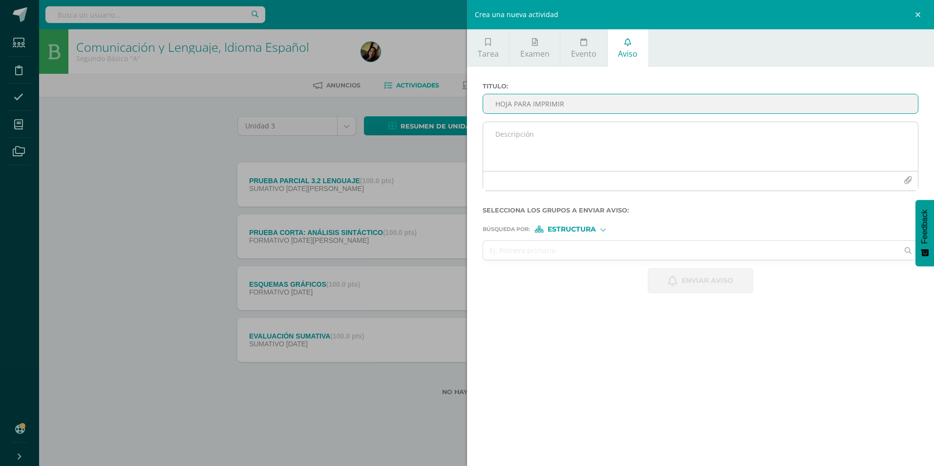
type input "HOJA PARA IMPRIMIR"
click at [710, 143] on textarea at bounding box center [700, 146] width 435 height 49
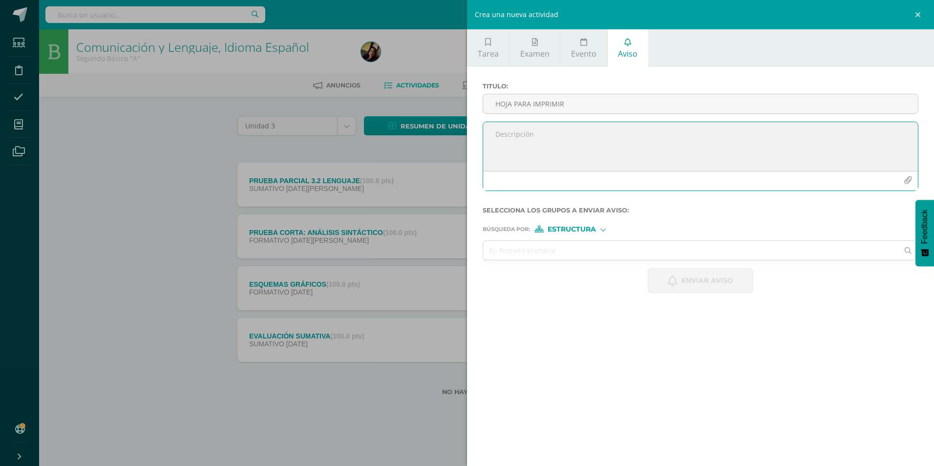
type textarea "p"
click at [908, 179] on icon "button" at bounding box center [908, 180] width 8 height 8
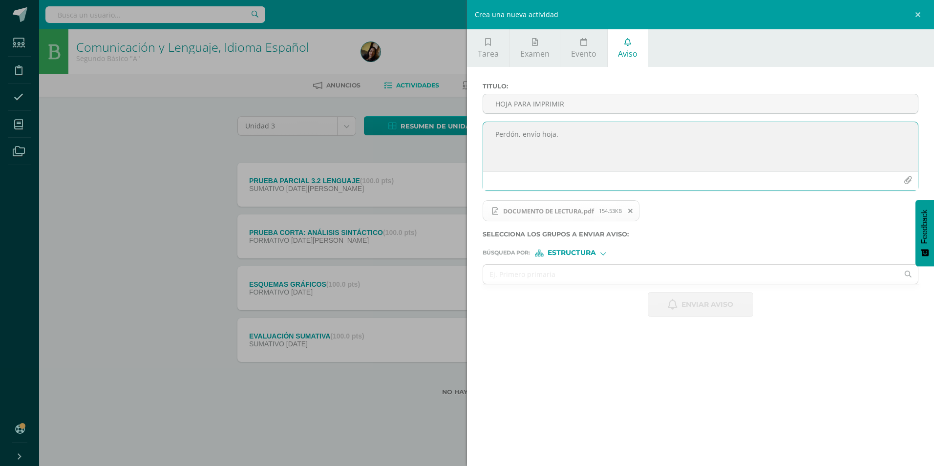
click at [576, 136] on textarea "Perdón, envío hoja." at bounding box center [700, 146] width 435 height 49
click at [553, 134] on textarea "Perdón, envío ducumento para impresión. Gracias." at bounding box center [700, 146] width 435 height 49
type textarea "Perdón, envío documento para impresión. Gracias."
click at [556, 272] on input "text" at bounding box center [690, 274] width 415 height 19
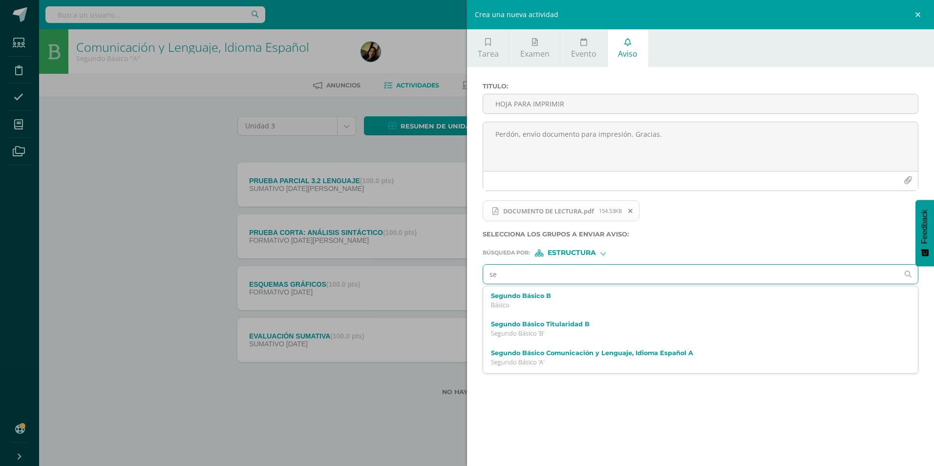
type input "seg"
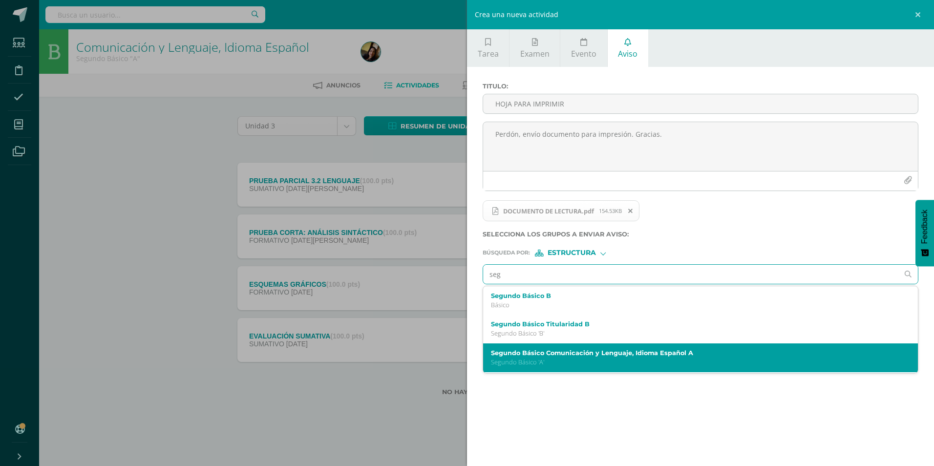
click at [556, 355] on label "Segundo Básico Comunicación y Lenguaje, Idioma Español A" at bounding box center [691, 352] width 400 height 7
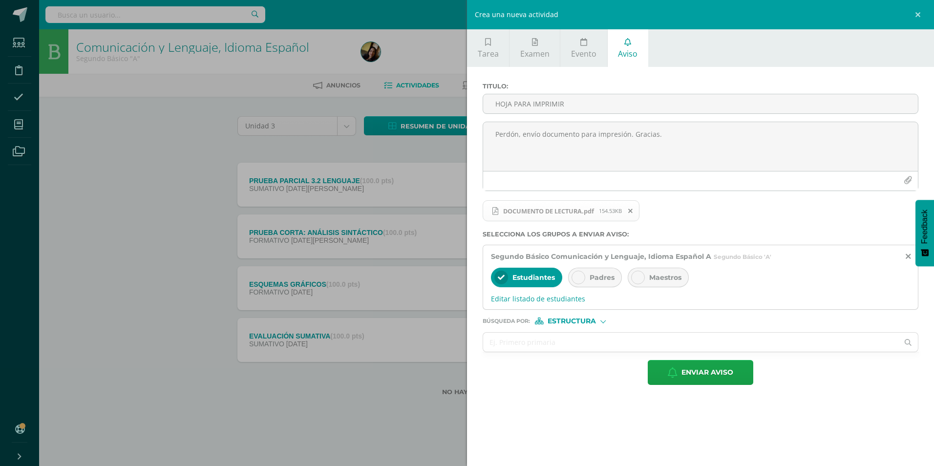
click at [577, 279] on icon at bounding box center [578, 277] width 7 height 7
click at [550, 348] on input "text" at bounding box center [690, 342] width 415 height 19
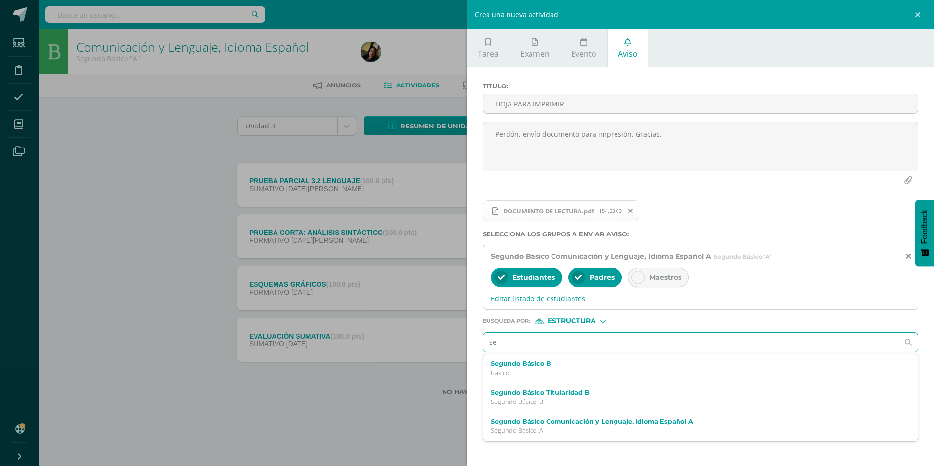
type input "seg"
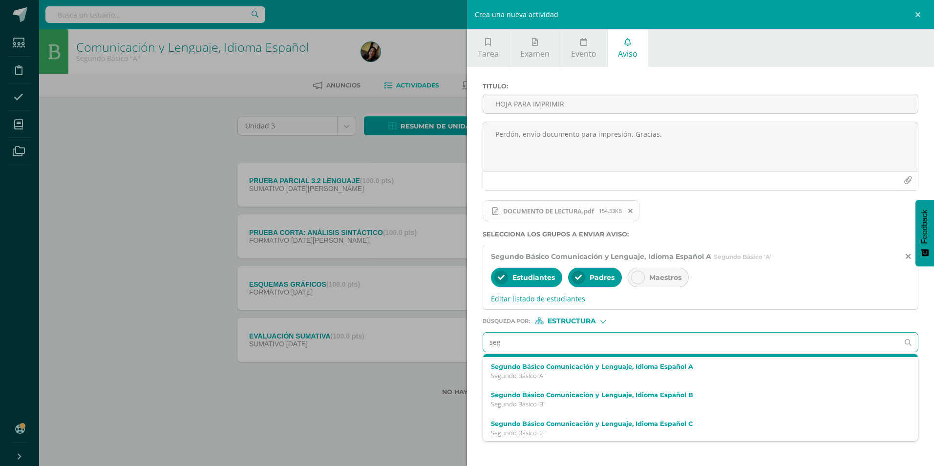
scroll to position [56, 0]
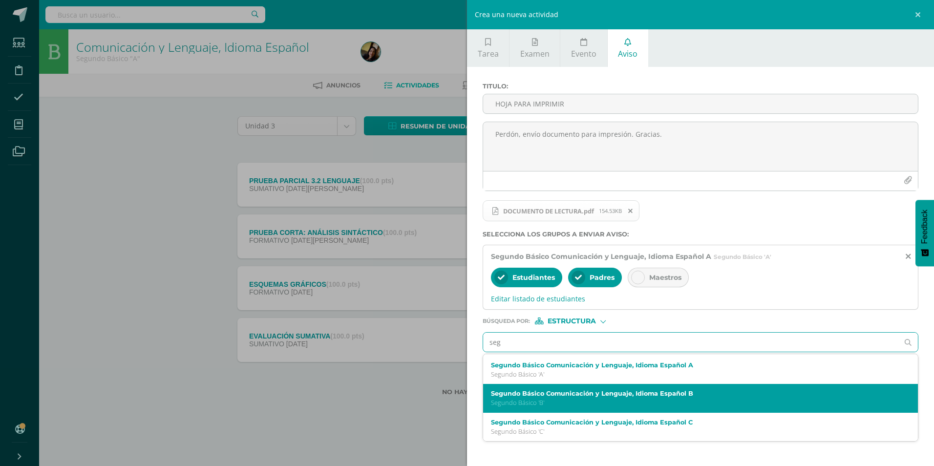
click at [628, 394] on label "Segundo Básico Comunicación y Lenguaje, Idioma Español B" at bounding box center [691, 393] width 400 height 7
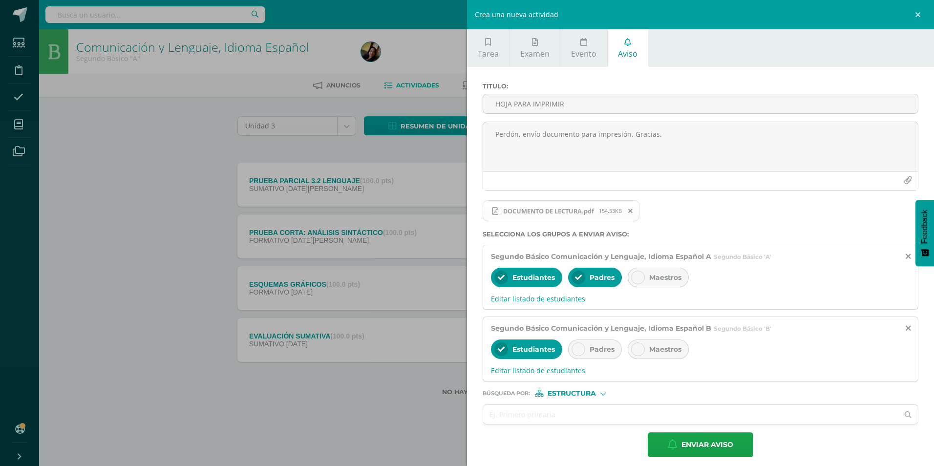
scroll to position [0, 0]
click at [592, 345] on span "Padres" at bounding box center [602, 349] width 25 height 9
click at [546, 418] on input "text" at bounding box center [690, 414] width 415 height 19
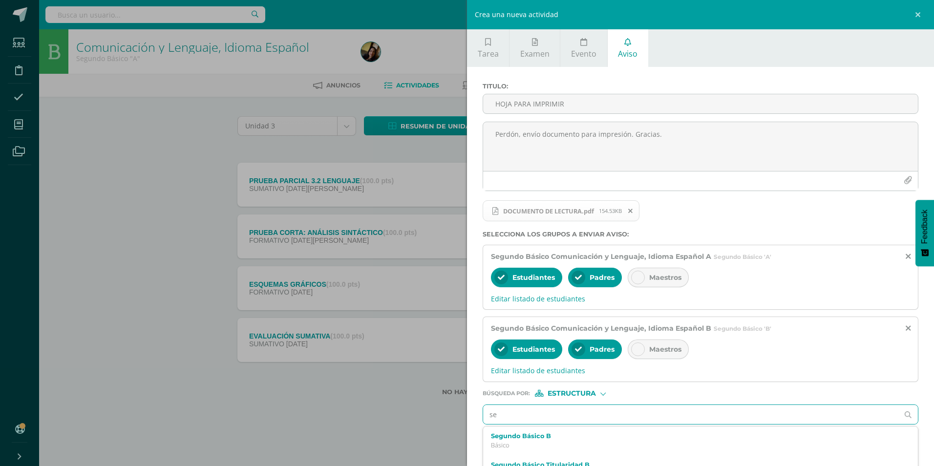
type input "seg"
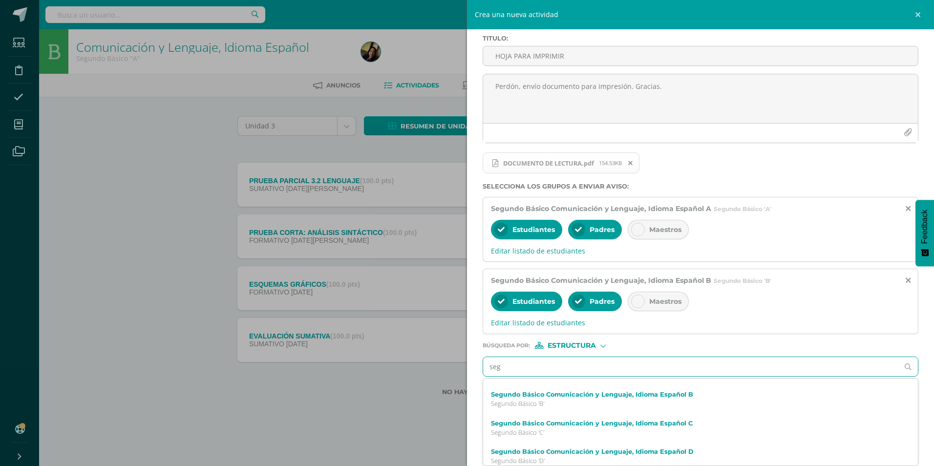
scroll to position [85, 0]
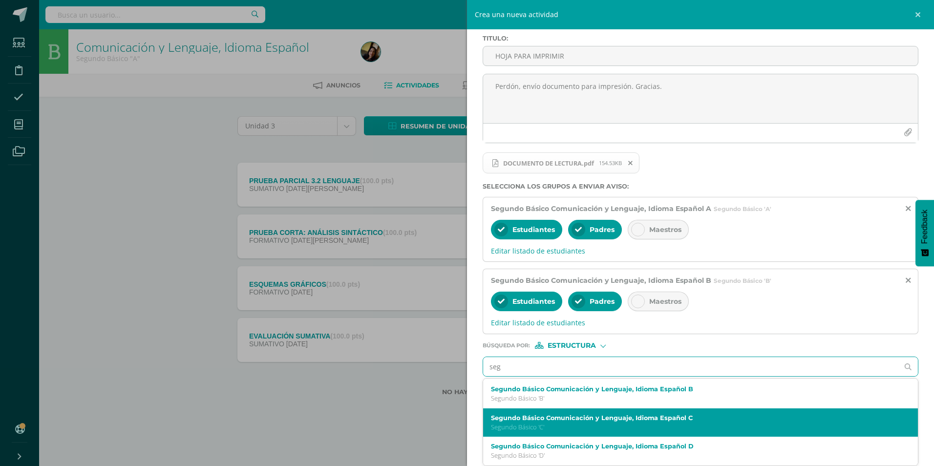
click at [636, 418] on label "Segundo Básico Comunicación y Lenguaje, Idioma Español C" at bounding box center [691, 417] width 400 height 7
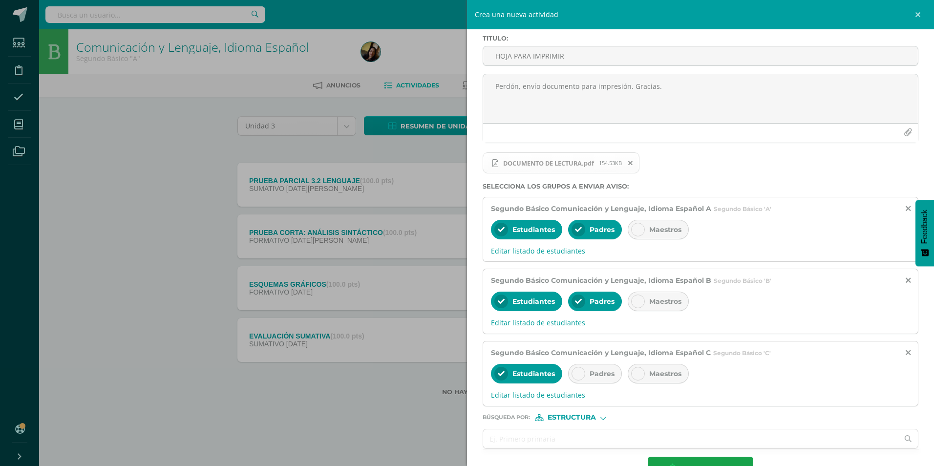
scroll to position [0, 0]
click at [590, 378] on div "Padres" at bounding box center [595, 374] width 54 height 20
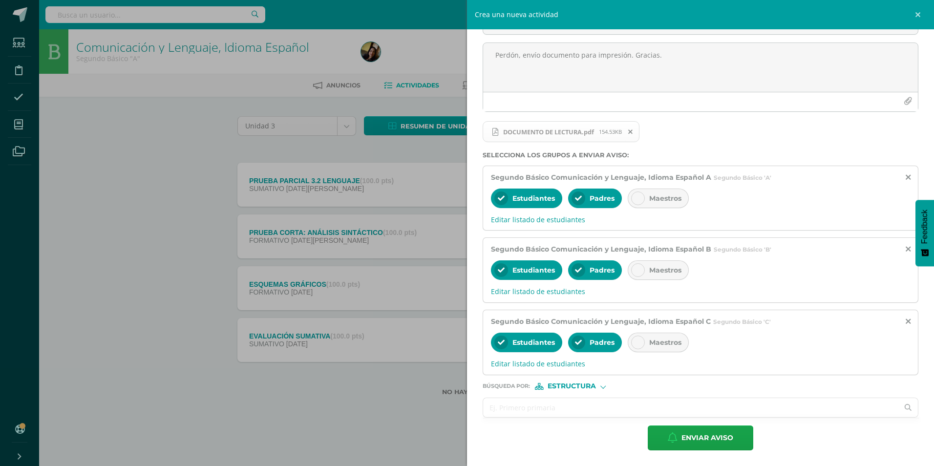
click at [582, 409] on input "text" at bounding box center [690, 407] width 415 height 19
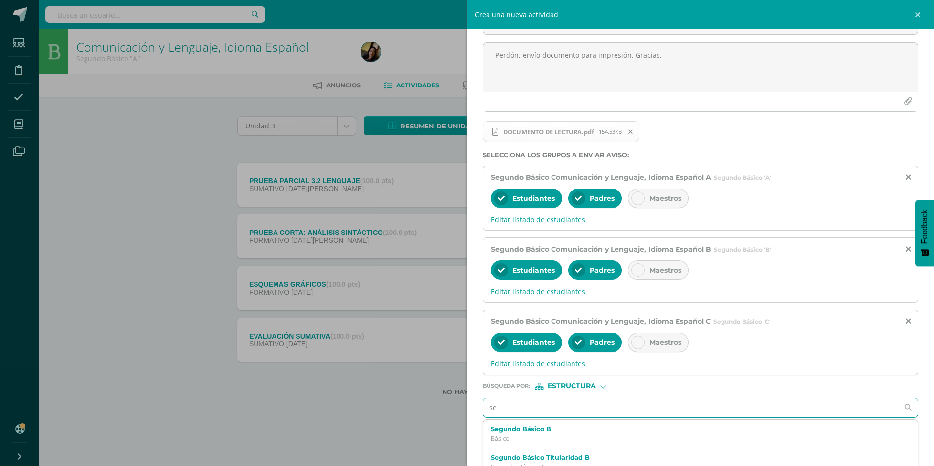
type input "seg"
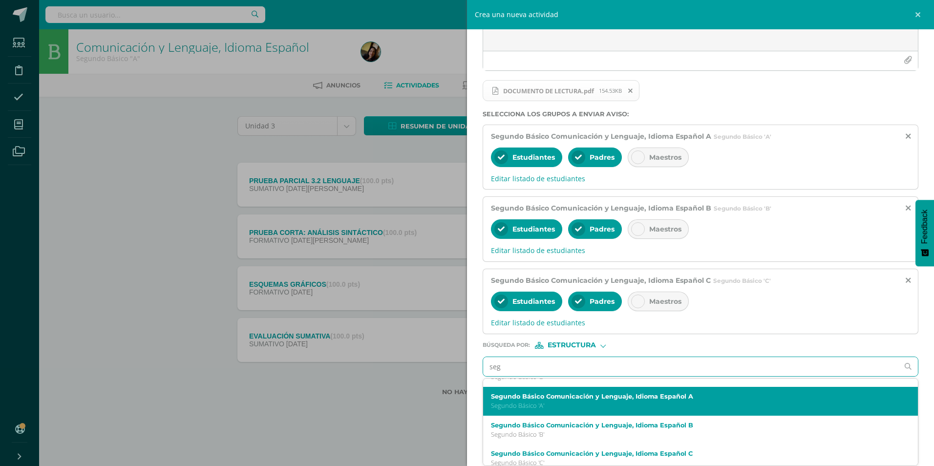
scroll to position [85, 0]
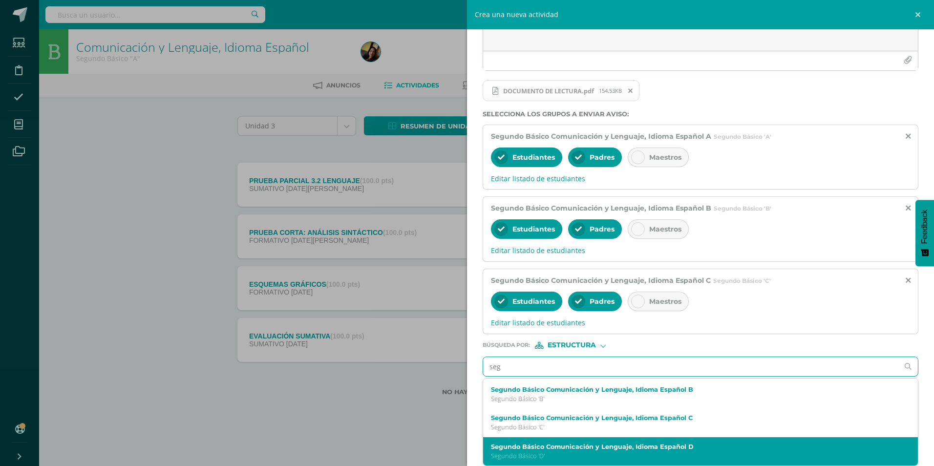
click at [600, 448] on label "Segundo Básico Comunicación y Lenguaje, Idioma Español D" at bounding box center [691, 446] width 400 height 7
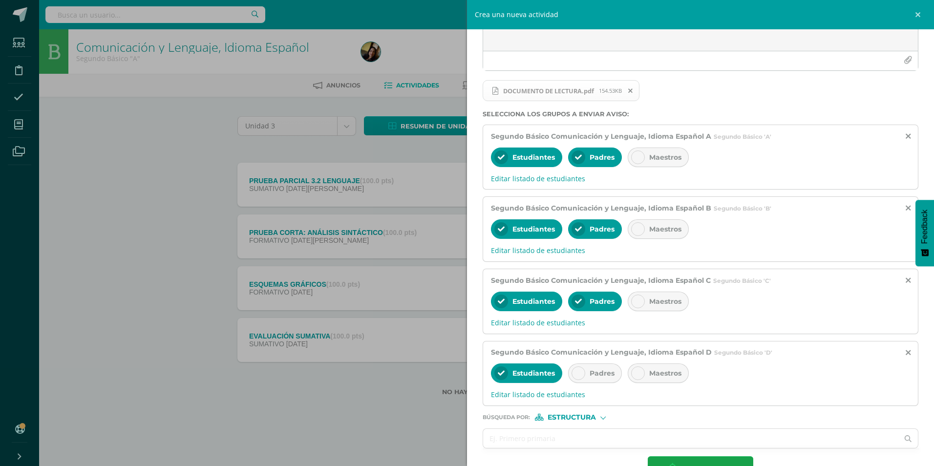
click at [613, 375] on span "Padres" at bounding box center [602, 373] width 25 height 9
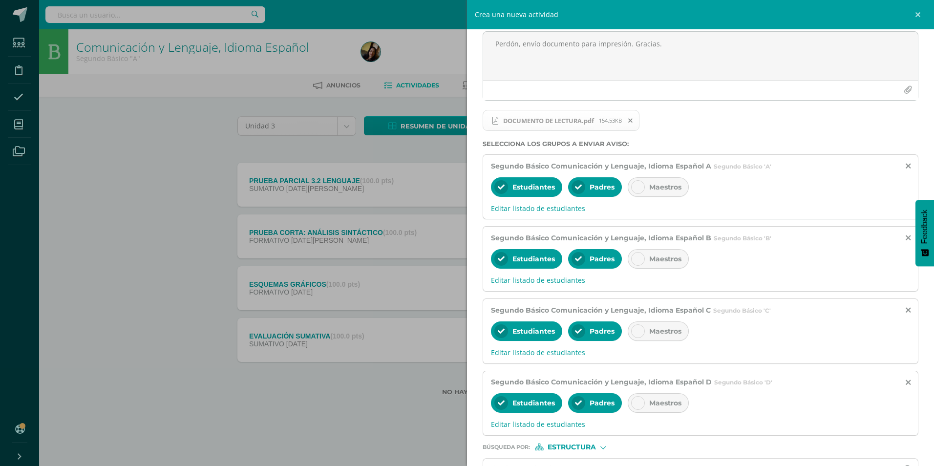
scroll to position [151, 0]
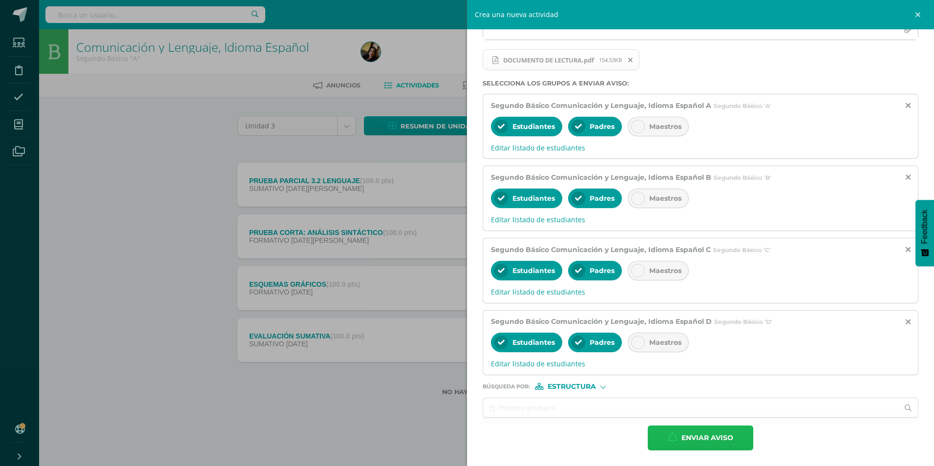
click at [717, 439] on span "Enviar aviso" at bounding box center [708, 438] width 52 height 24
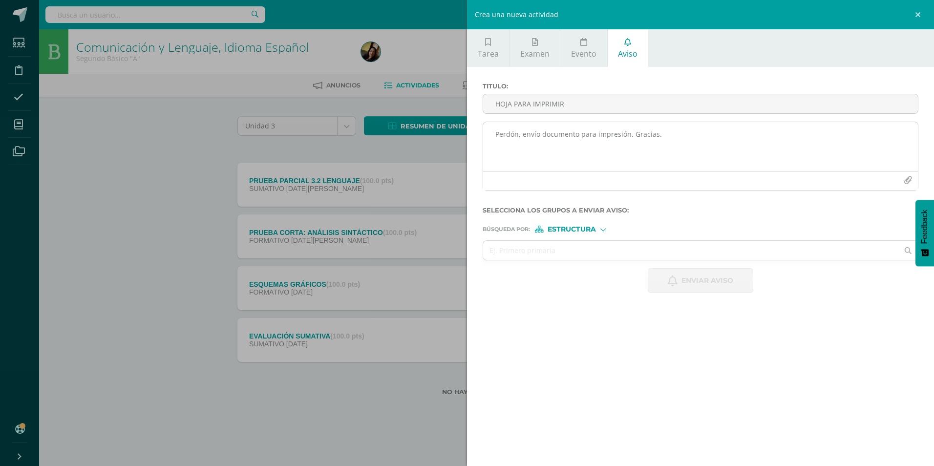
click at [557, 151] on textarea "Perdón, envío documento para impresión. Gracias." at bounding box center [700, 146] width 435 height 49
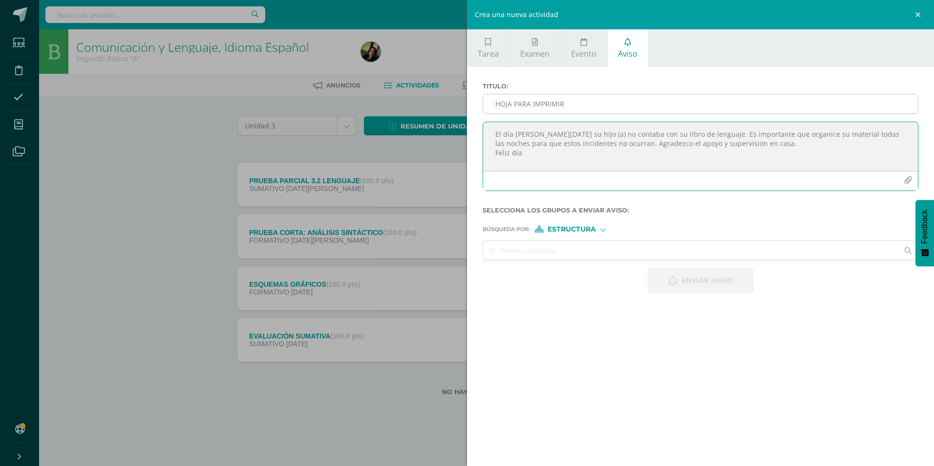
type textarea "El día [PERSON_NAME][DATE] su hijo (a) no contaba con su libro de lenguaje. Es …"
click at [521, 99] on input "HOJA PARA IMPRIMIR" at bounding box center [700, 103] width 435 height 19
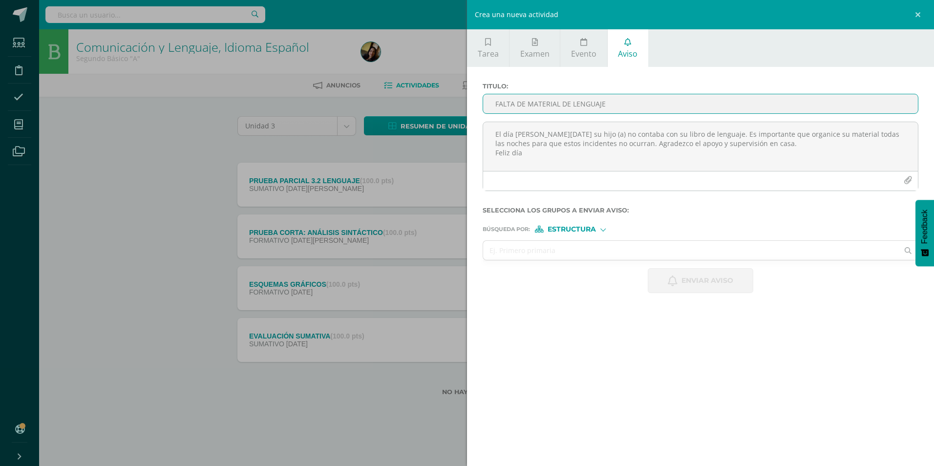
type input "FALTA DE MATERIAL DE LENGUAJE"
click at [597, 229] on div "Estructura" at bounding box center [571, 229] width 73 height 7
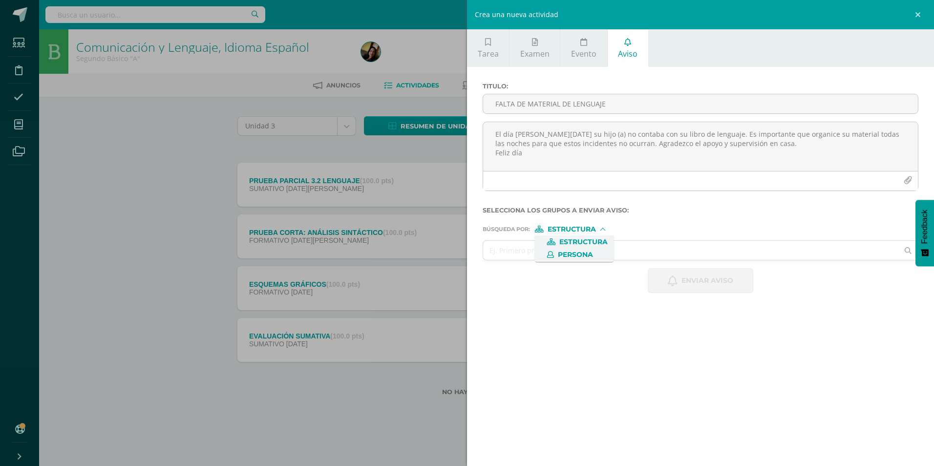
click at [581, 252] on span "Persona" at bounding box center [575, 254] width 35 height 5
click at [568, 258] on input "text" at bounding box center [690, 250] width 415 height 19
click at [624, 261] on form "Titulo : FALTA DE MATERIAL DE LENGUAJE El día [PERSON_NAME][DATE] su hijo (a) n…" at bounding box center [701, 188] width 436 height 211
click at [593, 254] on input "[PERSON_NAME]" at bounding box center [690, 250] width 415 height 19
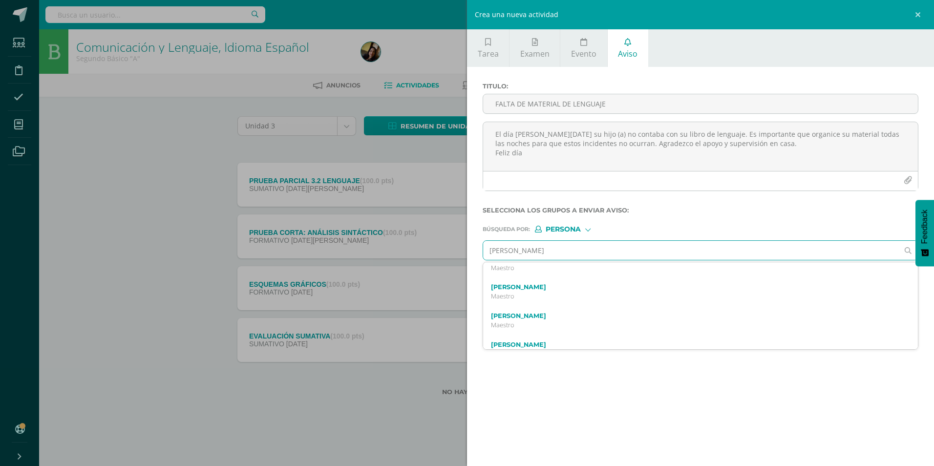
scroll to position [537, 0]
click at [493, 252] on input "[PERSON_NAME]" at bounding box center [690, 250] width 415 height 19
click at [556, 253] on input "[PERSON_NAME]" at bounding box center [690, 250] width 415 height 19
type input "[PERSON_NAME]"
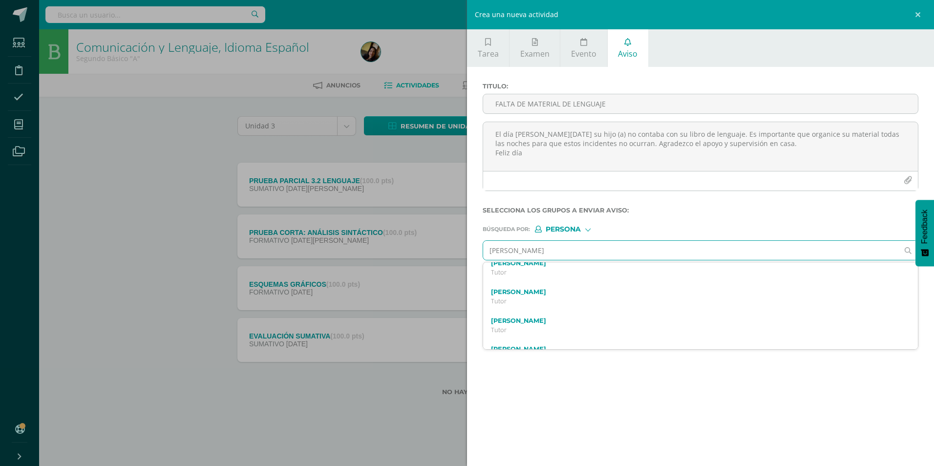
scroll to position [174, 0]
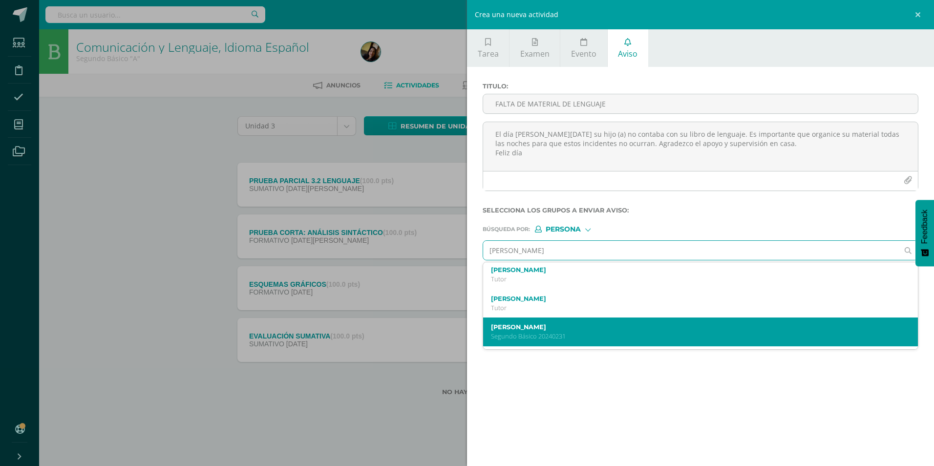
click at [590, 330] on label "[PERSON_NAME]" at bounding box center [691, 326] width 400 height 7
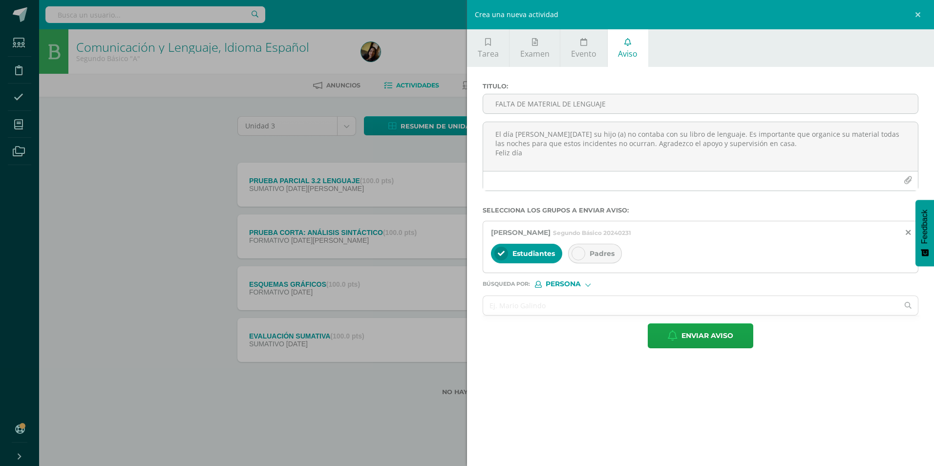
click at [594, 260] on div "Padres" at bounding box center [595, 254] width 54 height 20
click at [549, 310] on input "text" at bounding box center [690, 305] width 415 height 19
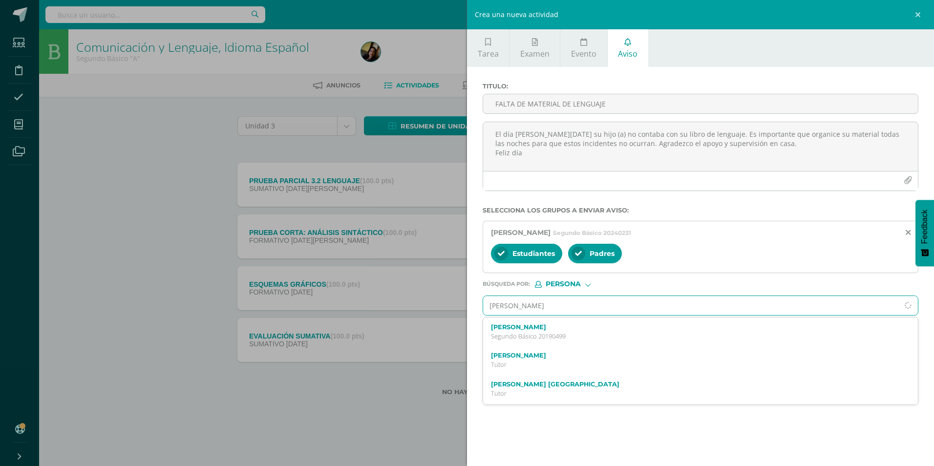
type input "[PERSON_NAME]"
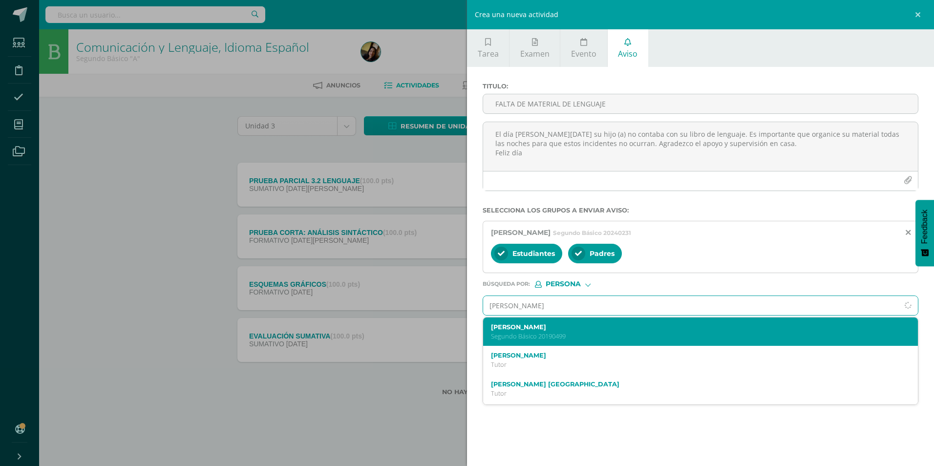
click at [572, 330] on label "[PERSON_NAME]" at bounding box center [691, 326] width 400 height 7
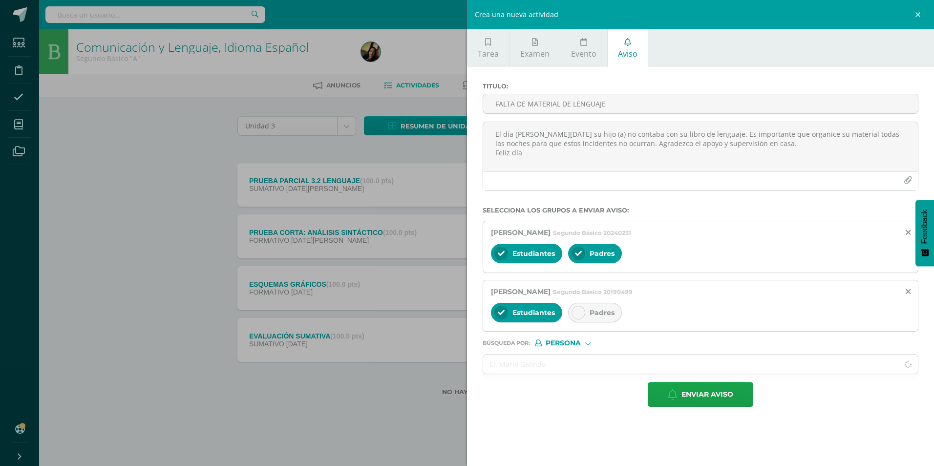
click at [575, 306] on div "Padres" at bounding box center [595, 313] width 54 height 20
click at [528, 364] on input "text" at bounding box center [690, 364] width 415 height 19
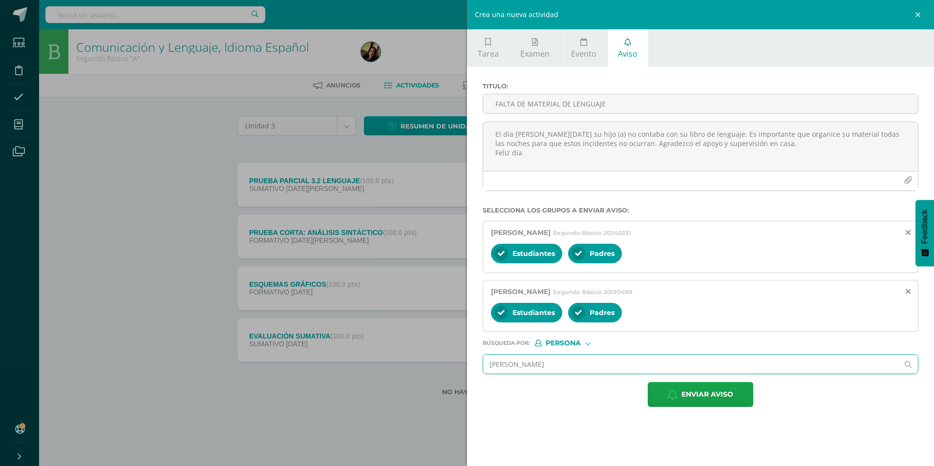
type input "[PERSON_NAME]"
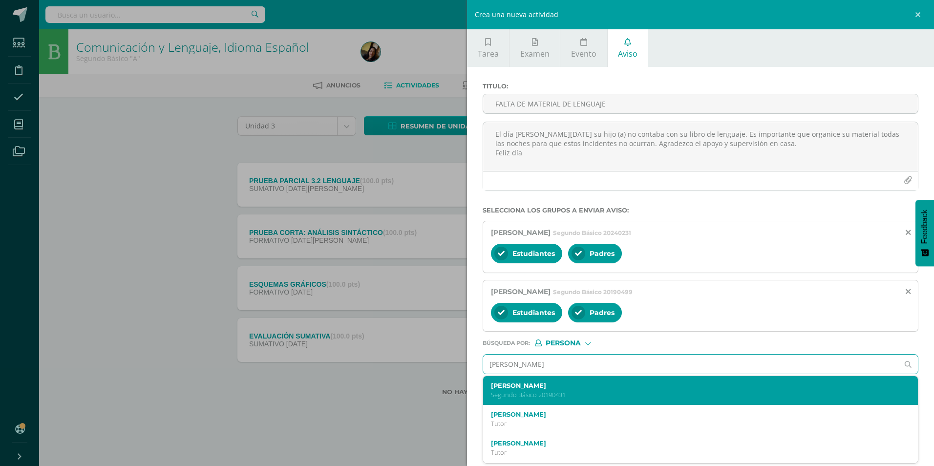
click at [587, 395] on p "Segundo Básico 20190431" at bounding box center [691, 395] width 400 height 8
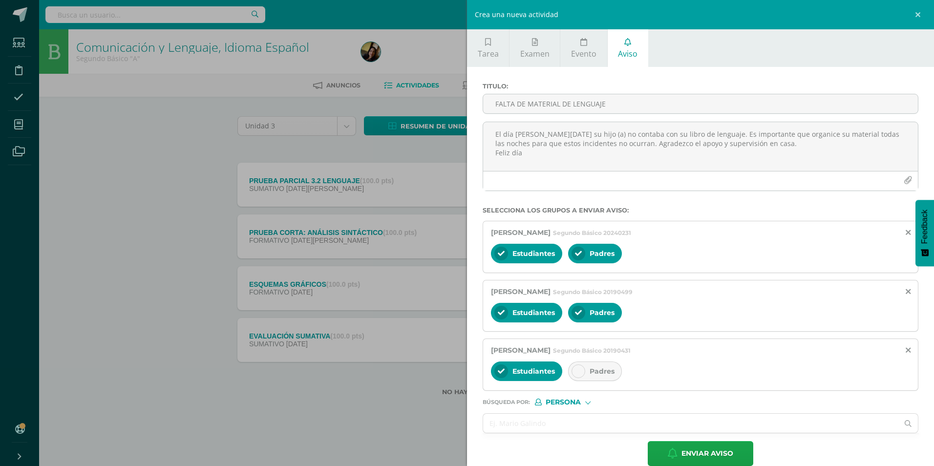
click at [578, 366] on div at bounding box center [579, 372] width 14 height 14
click at [906, 353] on icon at bounding box center [908, 350] width 5 height 8
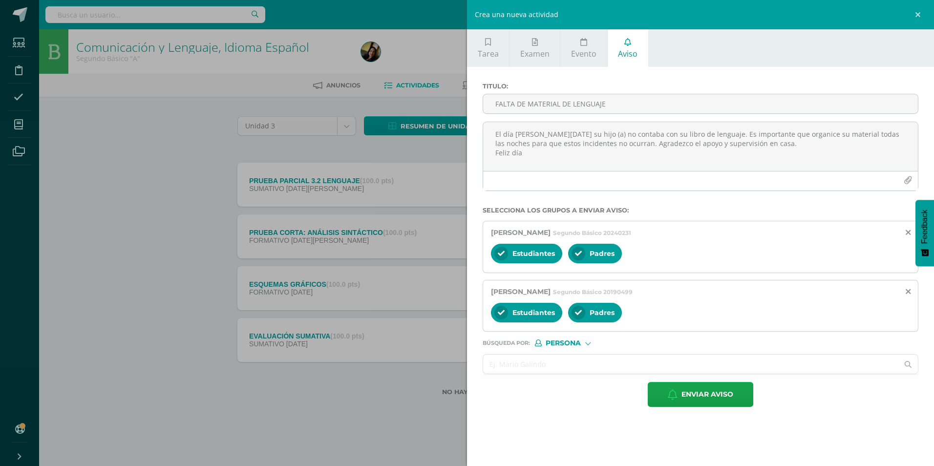
click at [606, 362] on input "text" at bounding box center [690, 364] width 415 height 19
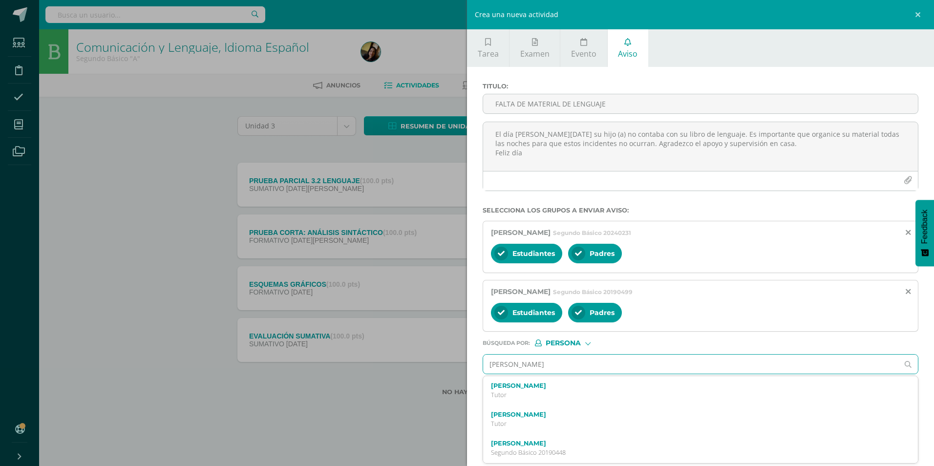
type input "[PERSON_NAME]"
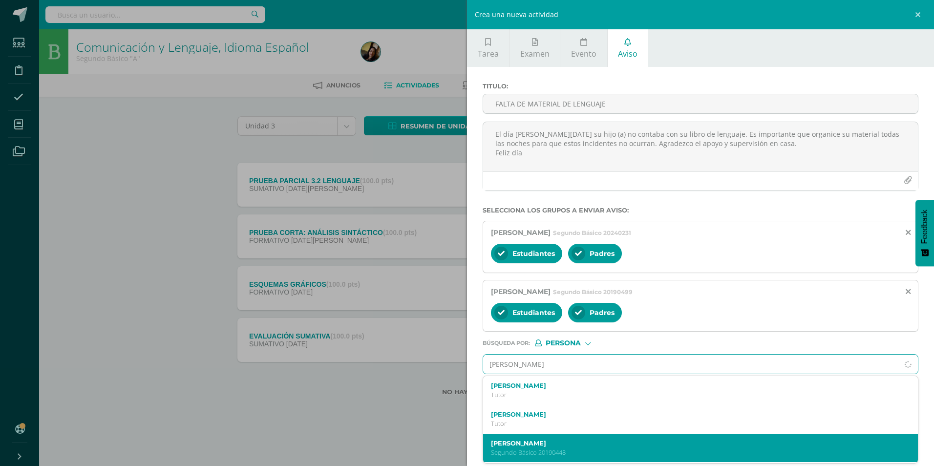
click at [517, 447] on div "[PERSON_NAME] 20190448" at bounding box center [691, 448] width 400 height 17
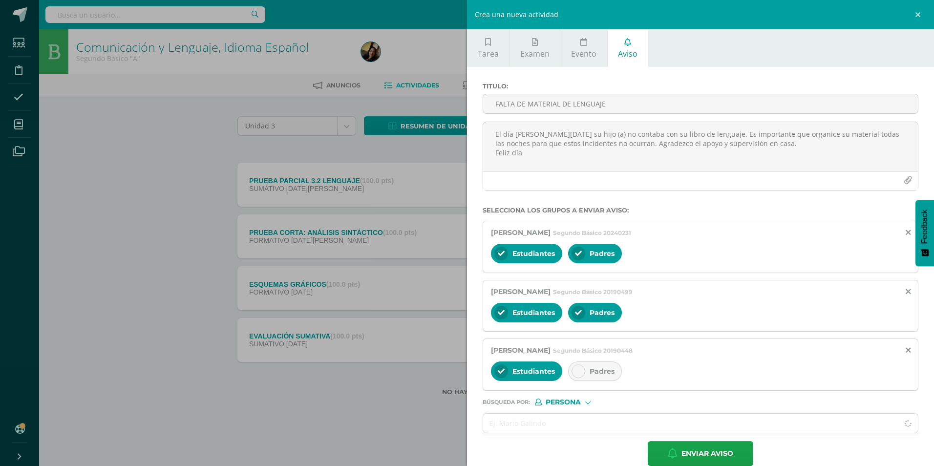
click at [599, 371] on span "Padres" at bounding box center [602, 371] width 25 height 9
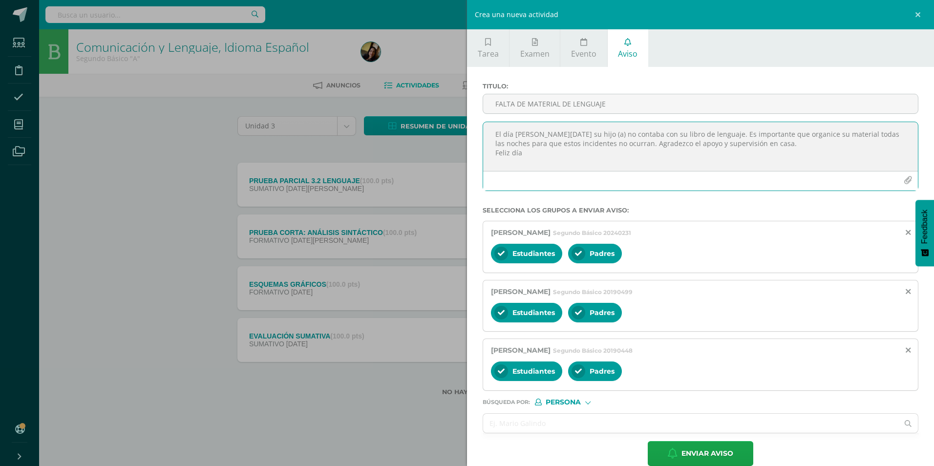
click at [686, 135] on textarea "El día [PERSON_NAME][DATE] su hijo (a) no contaba con su libro de lenguaje. Es …" at bounding box center [700, 146] width 435 height 49
click at [714, 132] on textarea "El día [PERSON_NAME][DATE] su hijo (a) no contaba con su libro de lenguaje. Es …" at bounding box center [700, 146] width 435 height 49
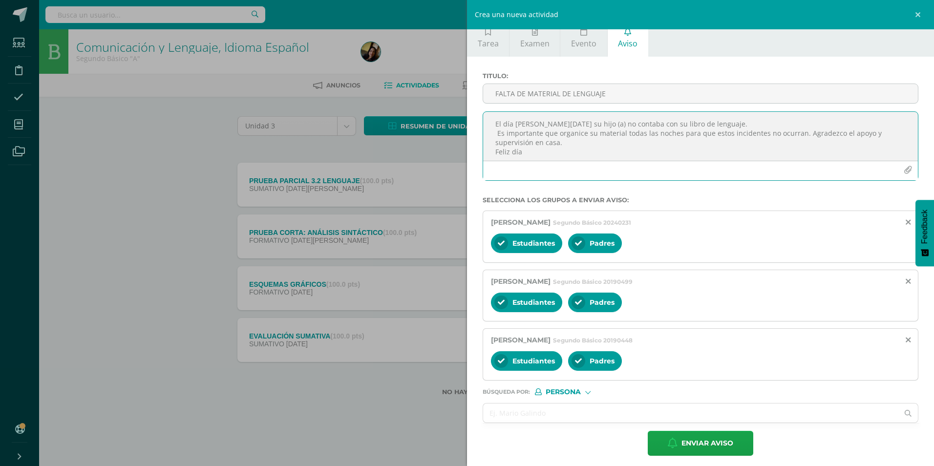
scroll to position [16, 0]
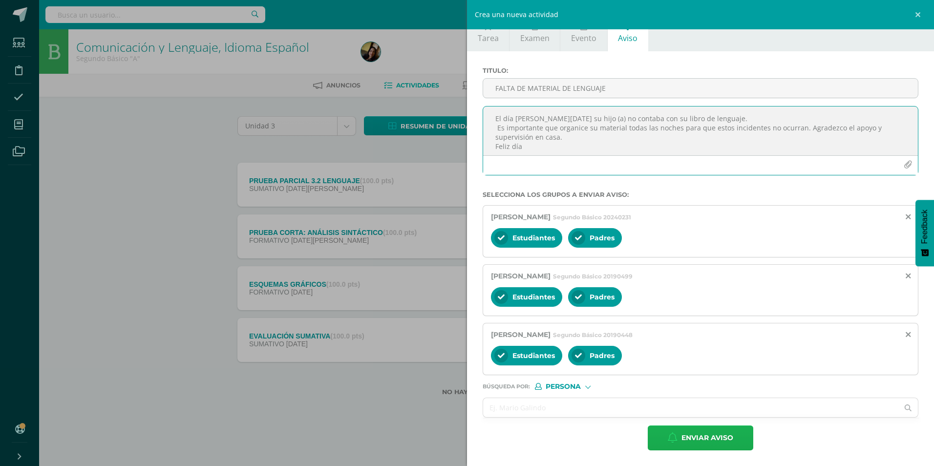
type textarea "El día [PERSON_NAME][DATE] su hijo (a) no contaba con su libro de lenguaje. Es …"
click at [711, 443] on span "Enviar aviso" at bounding box center [708, 438] width 52 height 24
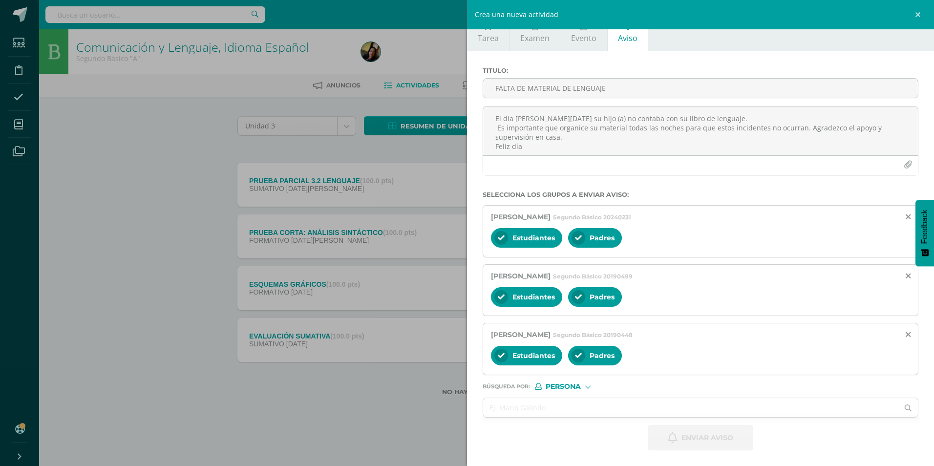
scroll to position [0, 0]
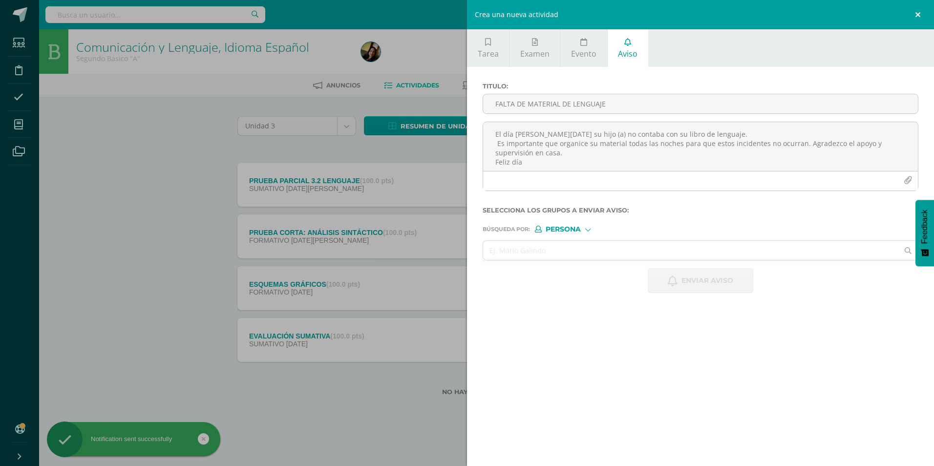
click at [924, 11] on link at bounding box center [919, 14] width 29 height 29
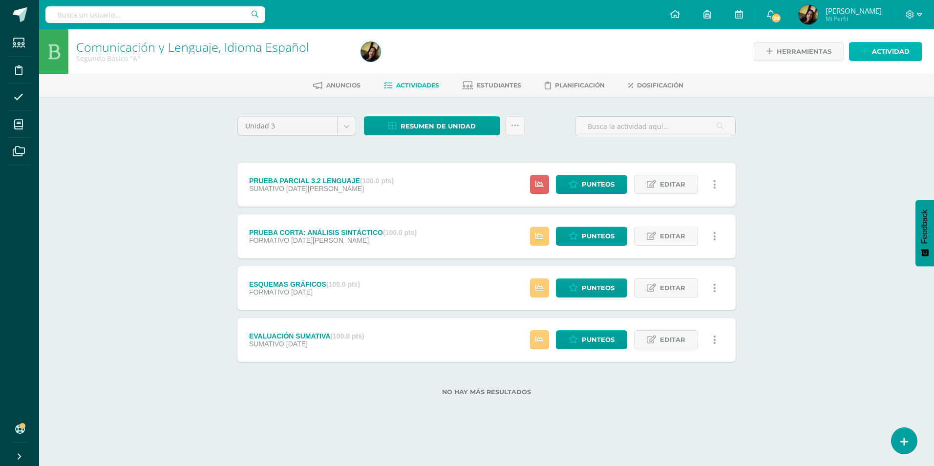
click at [861, 57] on link "Actividad" at bounding box center [885, 51] width 73 height 19
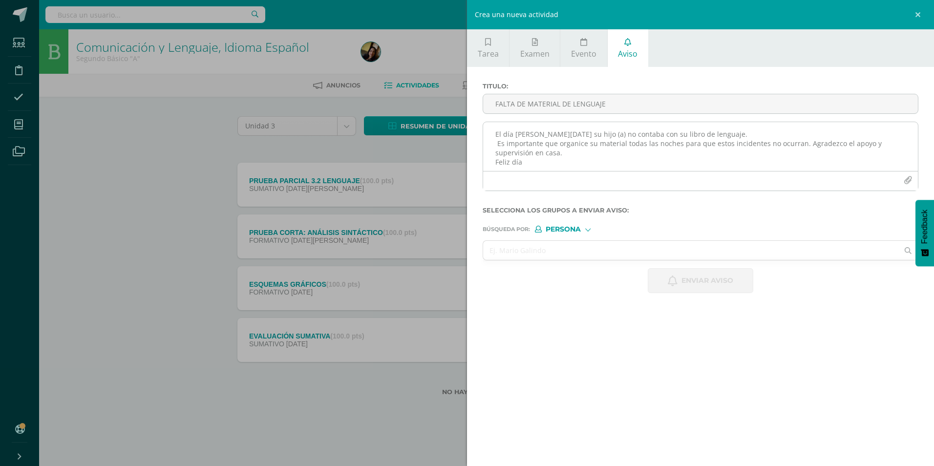
click at [569, 148] on textarea "El día [PERSON_NAME][DATE] su hijo (a) no contaba con su libro de lenguaje. Es …" at bounding box center [700, 146] width 435 height 49
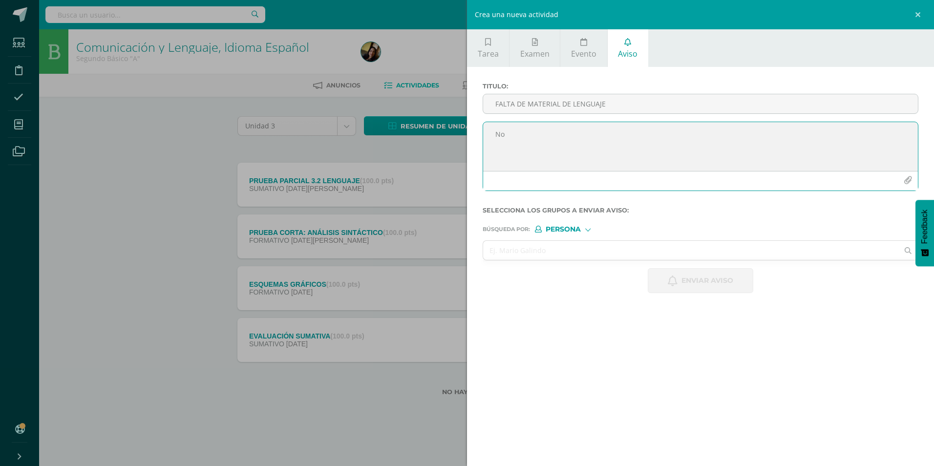
type textarea "N"
click at [611, 144] on textarea "Buenas tardes chicos!! No olviden trabajar en plataforma progrentis. Gracias" at bounding box center [700, 146] width 435 height 49
type textarea "Buenas tardes chicos!! No olviden trabajar en plataforma Progrentis. Gracias"
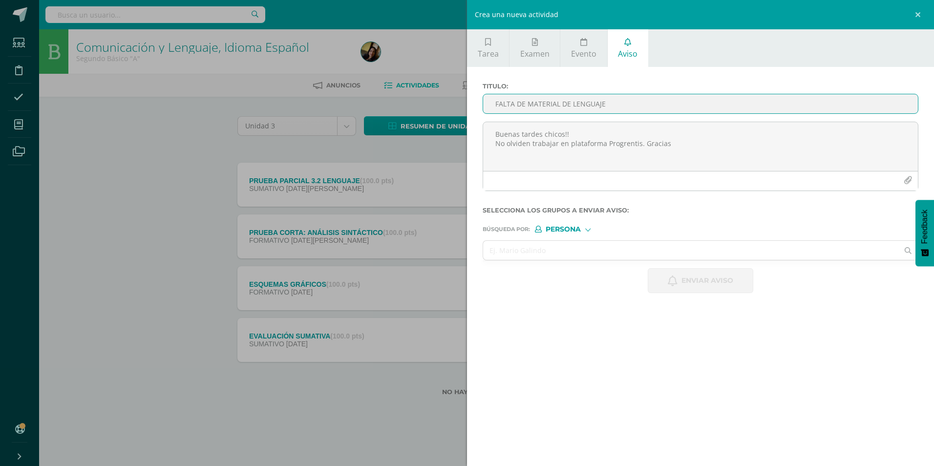
click at [577, 109] on input "FALTA DE MATERIAL DE LENGUAJE" at bounding box center [700, 103] width 435 height 19
type input "AVISO IMPORTANTE 👻👻👻"
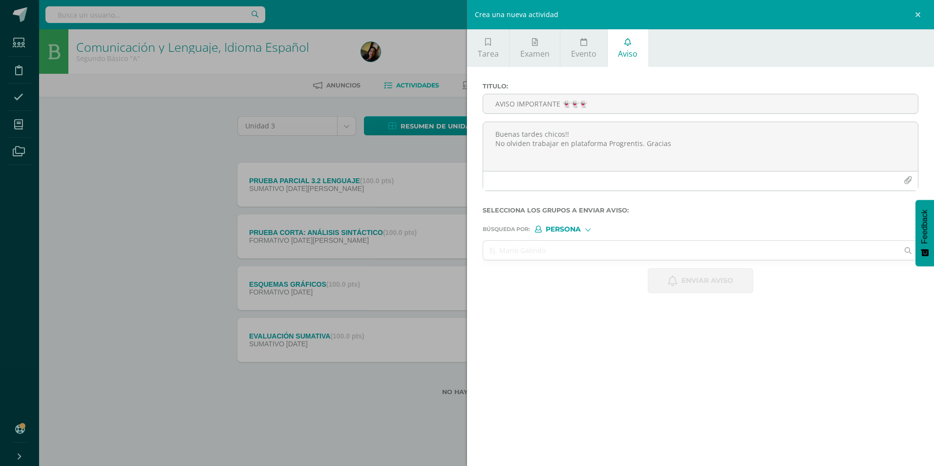
click at [567, 223] on div "Búsqueda por : Persona Estructura Persona" at bounding box center [701, 225] width 436 height 15
click at [569, 230] on span "Persona" at bounding box center [563, 229] width 35 height 5
click at [568, 245] on span "Estructura" at bounding box center [583, 241] width 48 height 5
click at [668, 144] on textarea "Buenas tardes chicos!! No olviden trabajar en plataforma Progrentis. Gracias" at bounding box center [700, 146] width 435 height 49
type textarea "Buenas tardes chicos!! No olviden trabajar en plataforma Progrentis. Gracias"
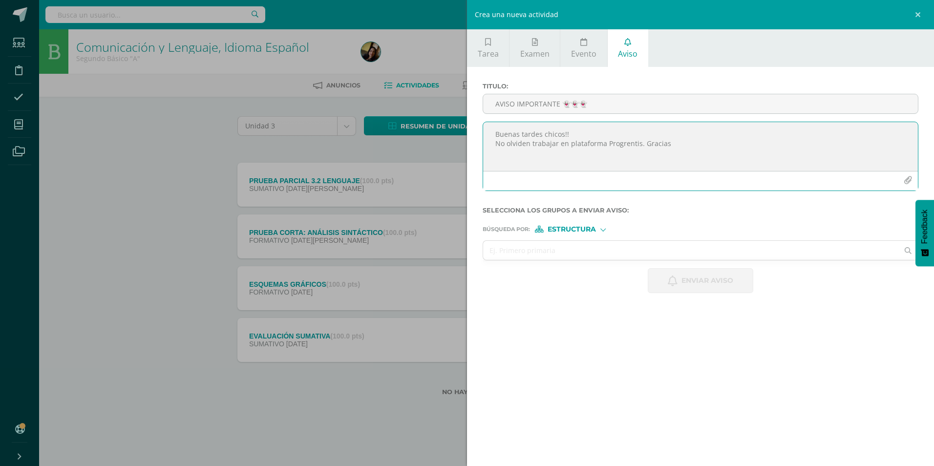
click at [903, 182] on button "button" at bounding box center [908, 180] width 19 height 19
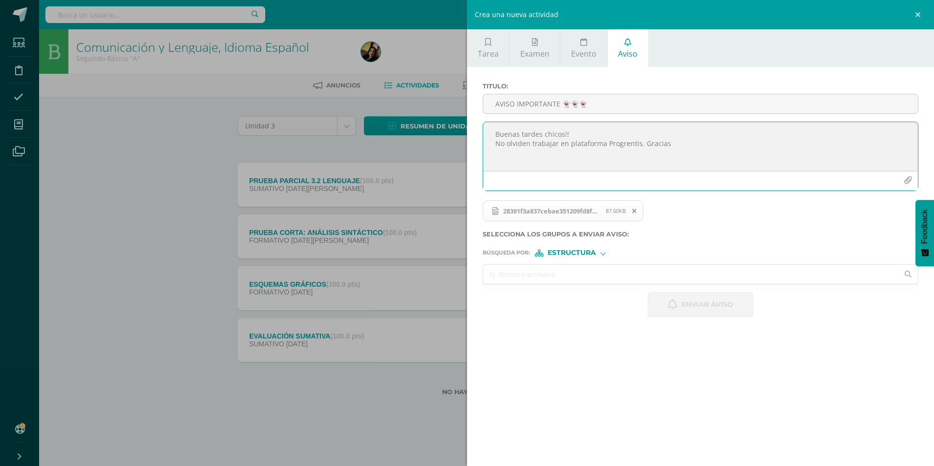
click at [510, 279] on input "text" at bounding box center [690, 274] width 415 height 19
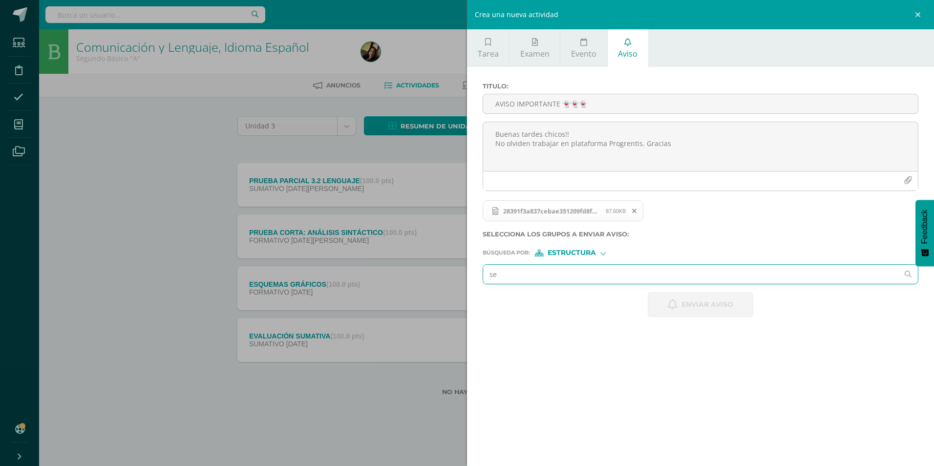
type input "seg"
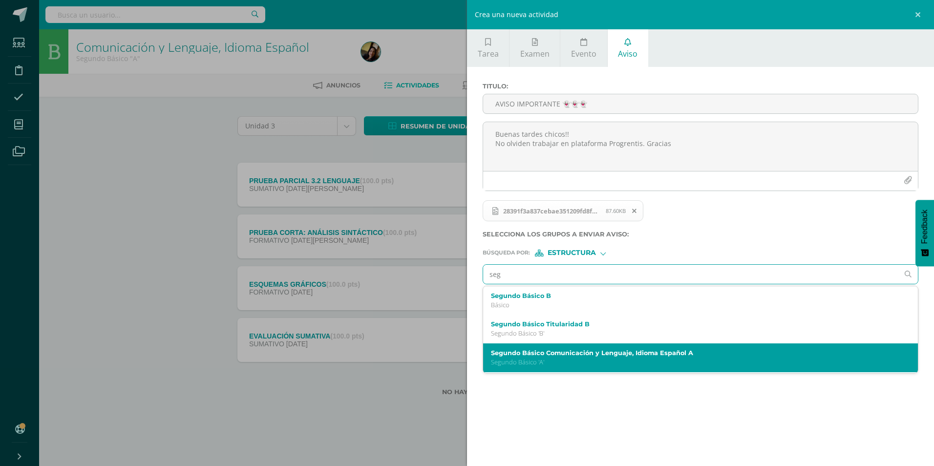
click at [595, 357] on label "Segundo Básico Comunicación y Lenguaje, Idioma Español A" at bounding box center [691, 352] width 400 height 7
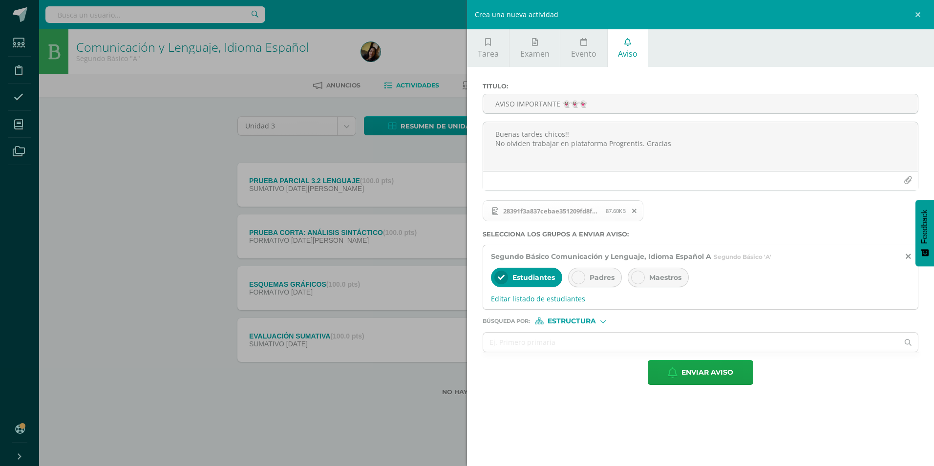
click at [584, 287] on div "Padres" at bounding box center [595, 278] width 54 height 20
click at [575, 340] on input "text" at bounding box center [690, 342] width 415 height 19
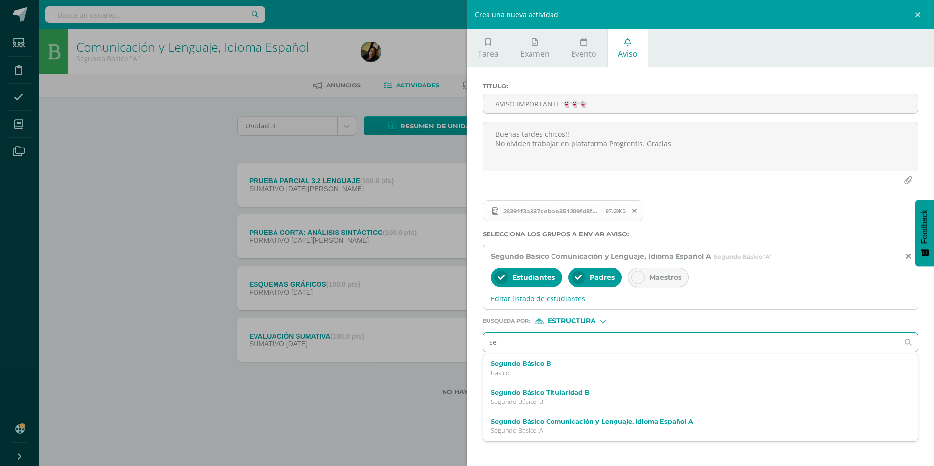
type input "seg"
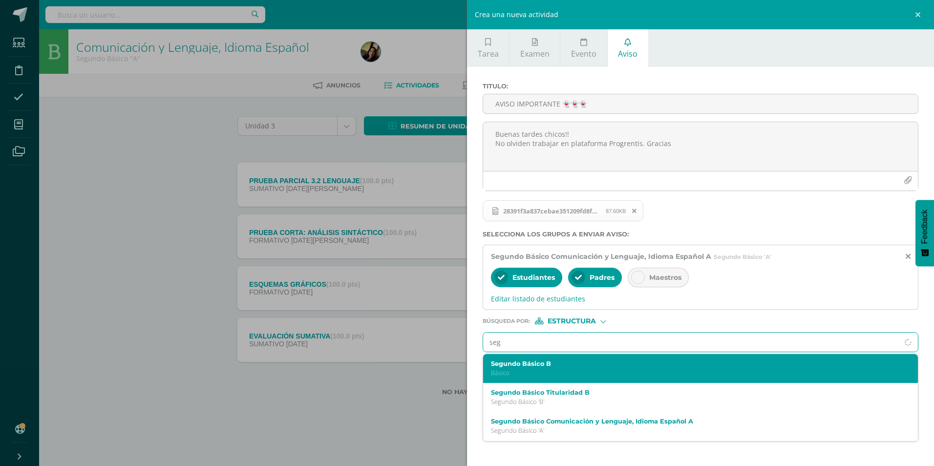
scroll to position [85, 0]
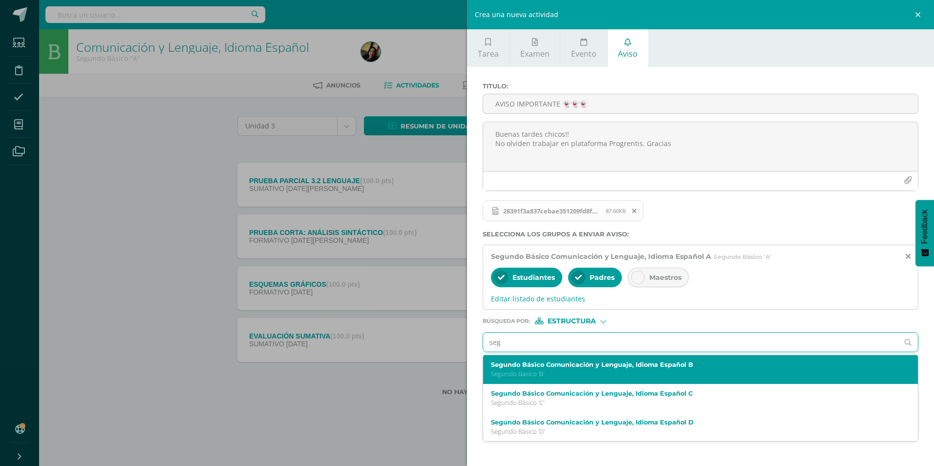
click at [584, 367] on label "Segundo Básico Comunicación y Lenguaje, Idioma Español B" at bounding box center [691, 364] width 400 height 7
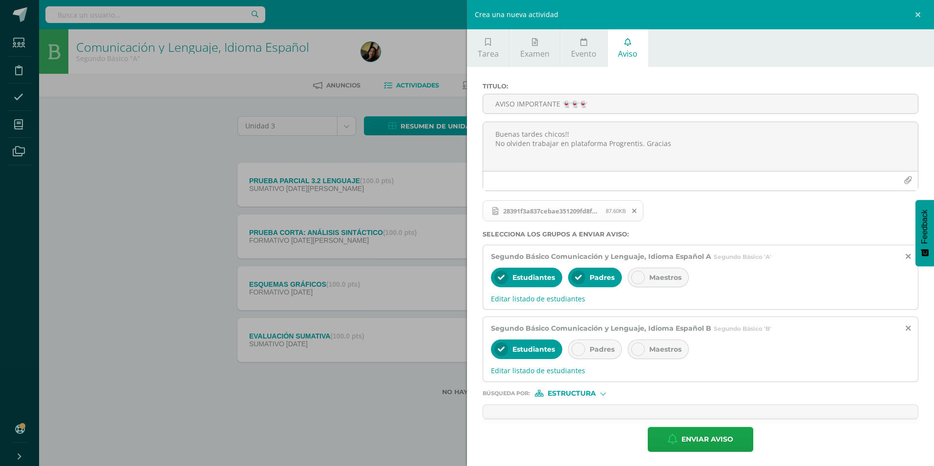
scroll to position [0, 0]
click at [585, 350] on div "Padres" at bounding box center [595, 350] width 54 height 20
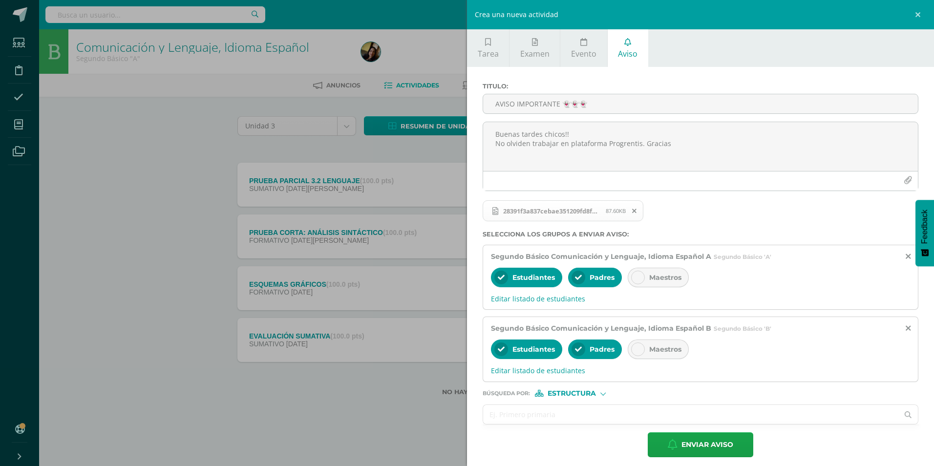
click at [537, 415] on input "text" at bounding box center [690, 414] width 415 height 19
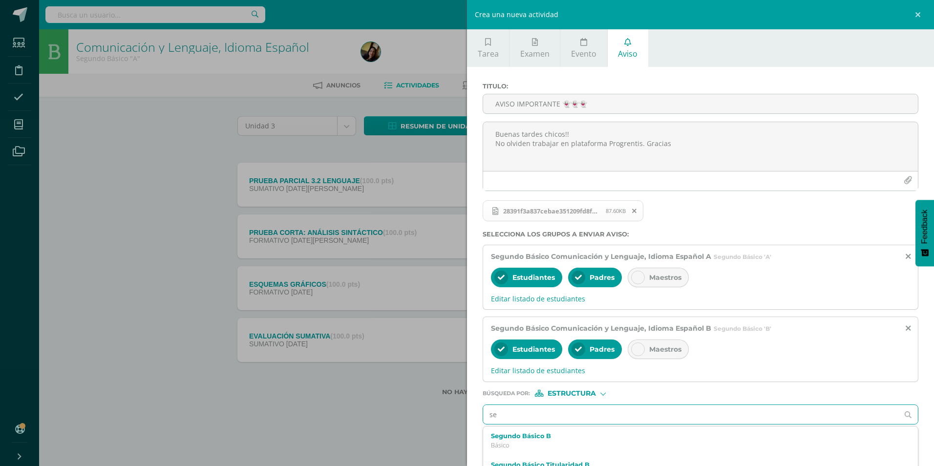
type input "seg"
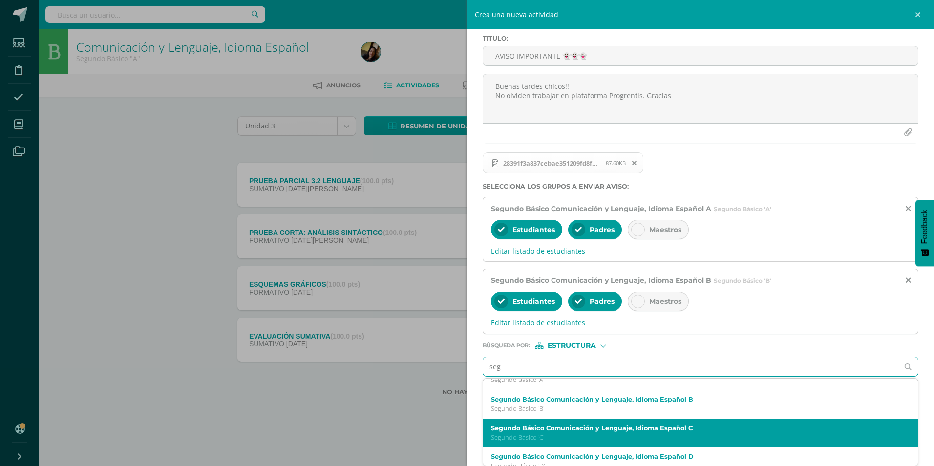
scroll to position [85, 0]
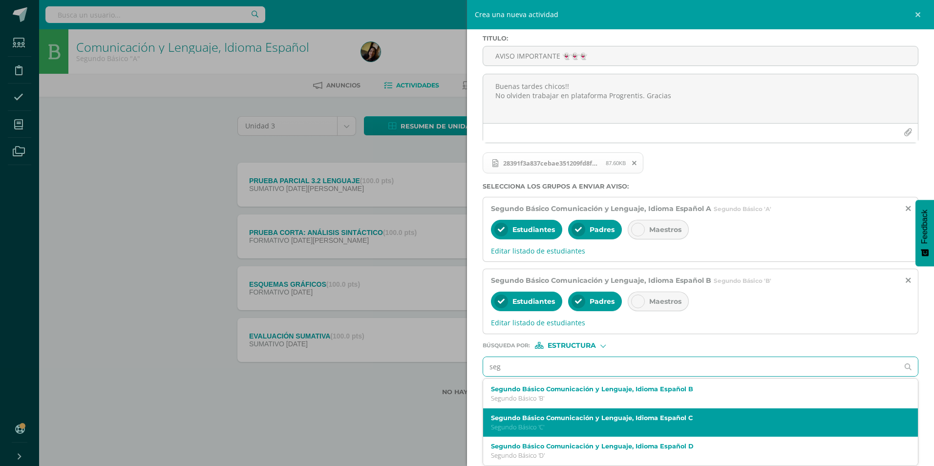
click at [586, 427] on p "Segundo Básico 'C'" at bounding box center [691, 427] width 400 height 8
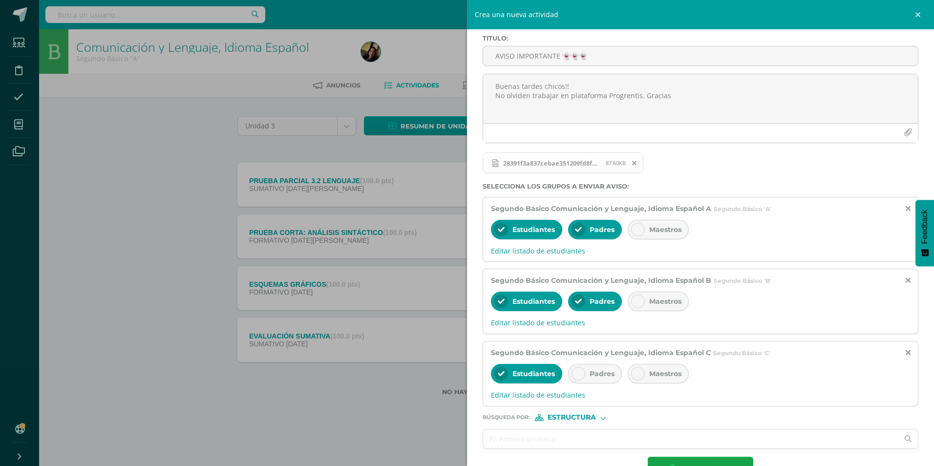
scroll to position [0, 0]
click at [588, 374] on div "Padres" at bounding box center [595, 374] width 54 height 20
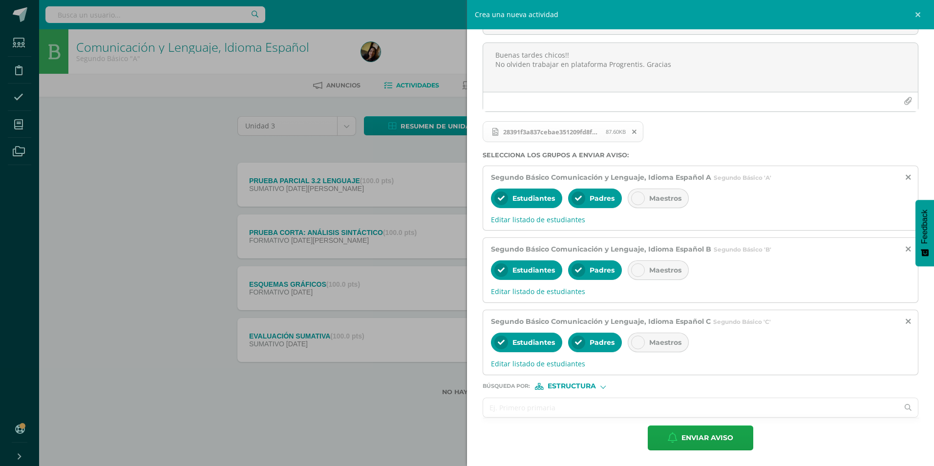
click at [561, 405] on input "text" at bounding box center [690, 407] width 415 height 19
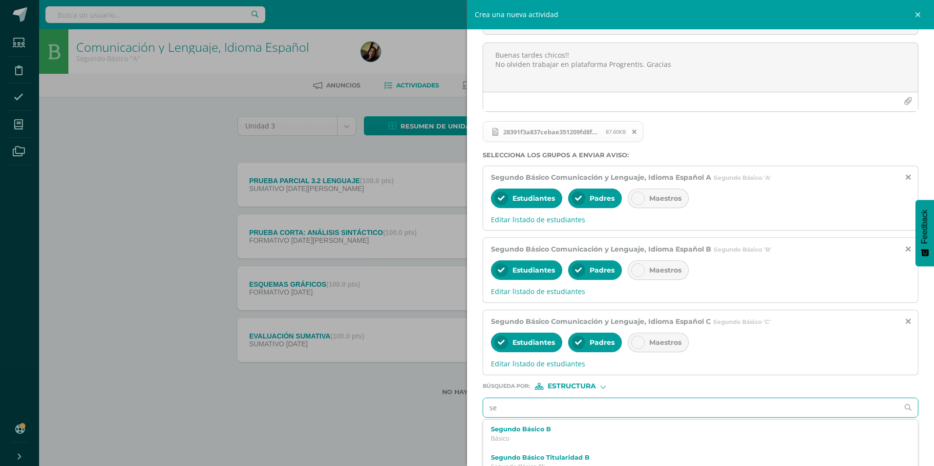
type input "seg"
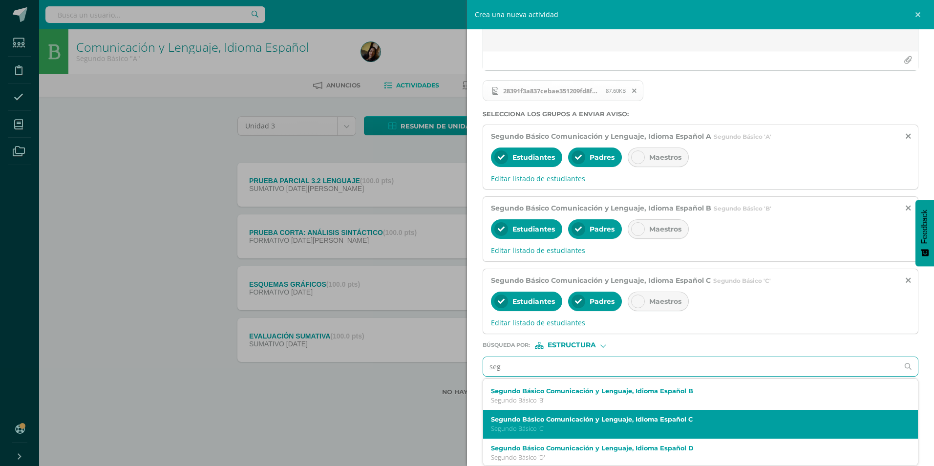
scroll to position [85, 0]
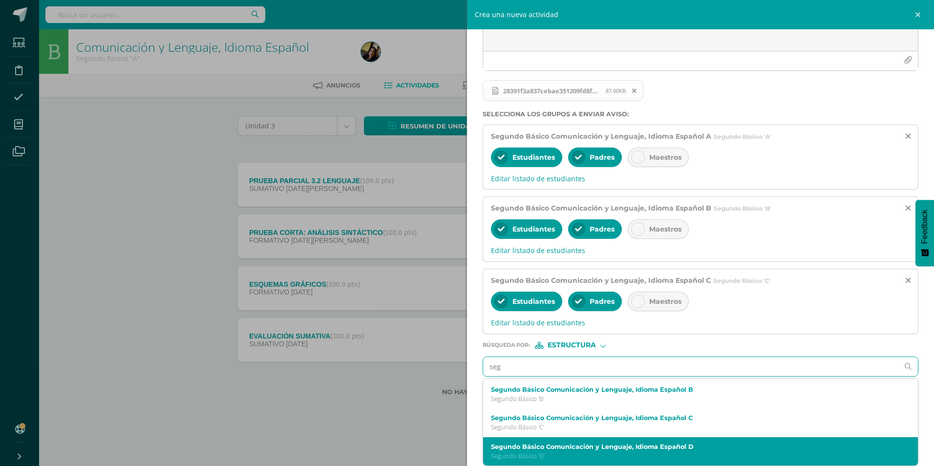
click at [568, 451] on div "Segundo Básico Comunicación y Lenguaje, Idioma Español D Segundo Básico 'D'" at bounding box center [691, 451] width 400 height 17
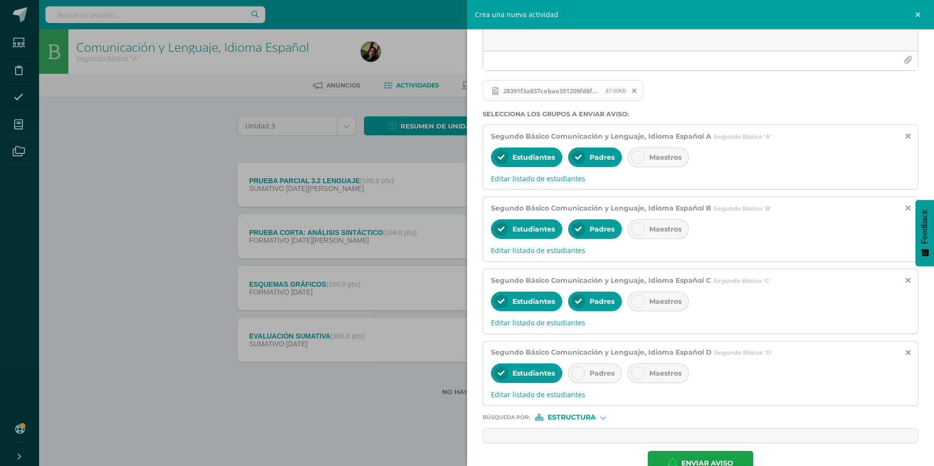
scroll to position [0, 0]
click at [580, 379] on div at bounding box center [579, 373] width 14 height 14
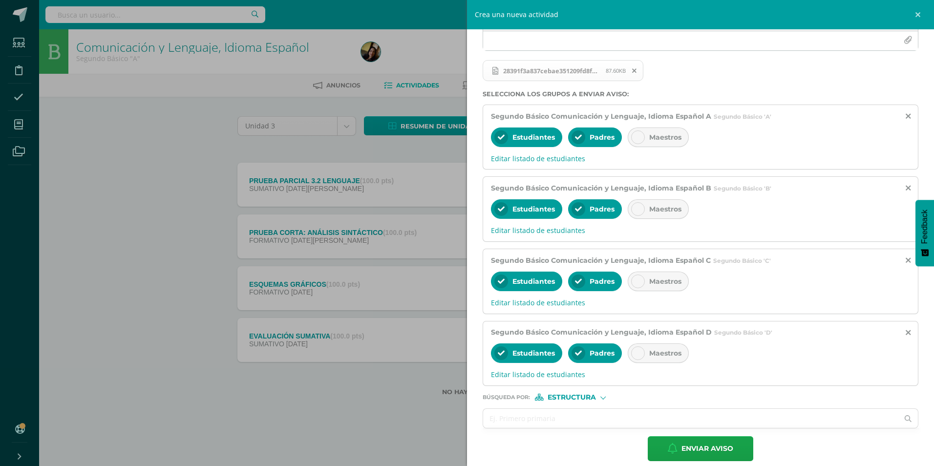
scroll to position [151, 0]
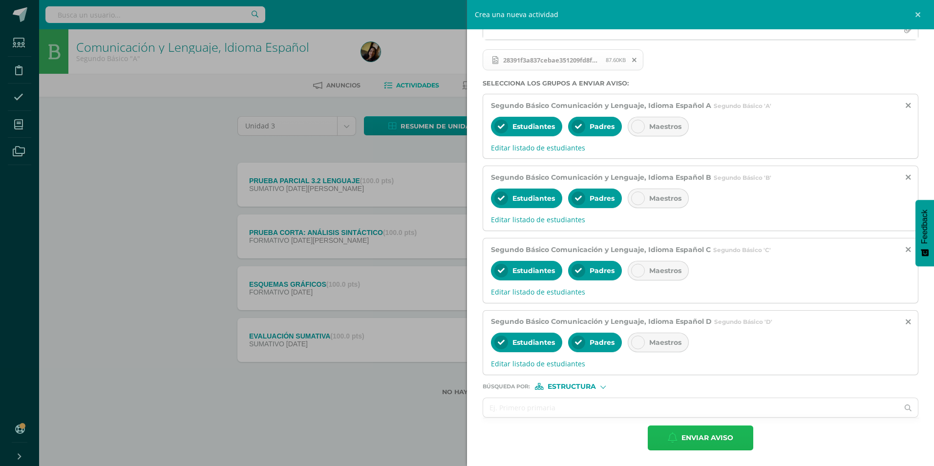
click at [696, 438] on span "Enviar aviso" at bounding box center [708, 438] width 52 height 24
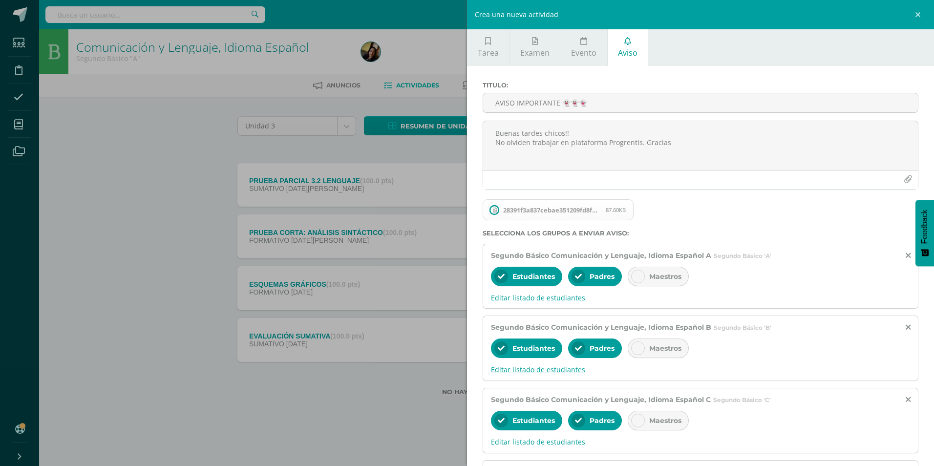
scroll to position [0, 0]
